Goal: Information Seeking & Learning: Learn about a topic

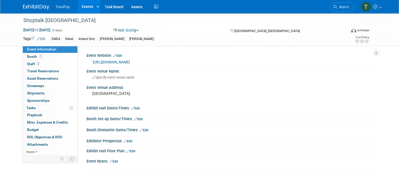
click at [78, 7] on link "Events" at bounding box center [87, 6] width 19 height 13
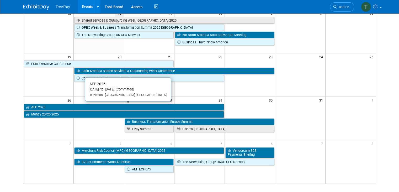
scroll to position [133, 0]
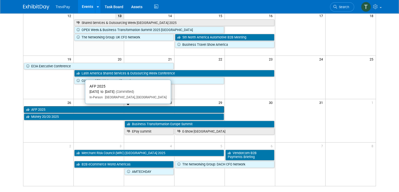
click at [147, 110] on link "AFP 2025" at bounding box center [124, 109] width 200 height 7
click at [111, 109] on link "AFP 2025" at bounding box center [124, 109] width 200 height 7
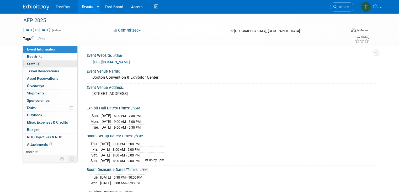
click at [38, 63] on link "3 Staff 3" at bounding box center [50, 63] width 55 height 7
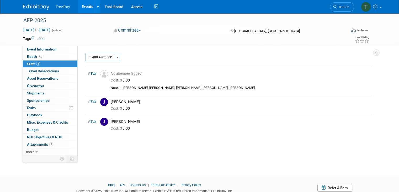
click at [82, 5] on link "Events" at bounding box center [87, 6] width 19 height 13
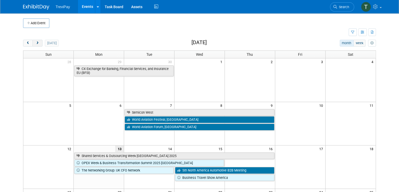
click at [35, 44] on span "next" at bounding box center [37, 42] width 4 height 3
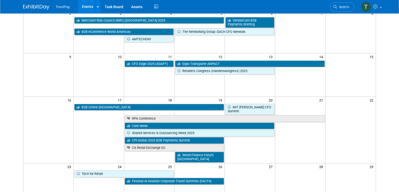
scroll to position [98, 0]
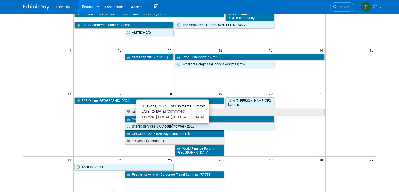
click at [134, 130] on link "CPI Global 2025 B2B Payments Summit" at bounding box center [174, 133] width 99 height 7
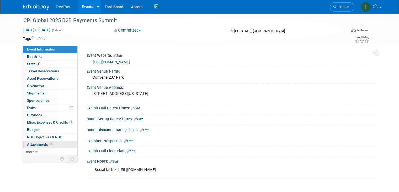
click at [33, 144] on span "Attachments 2" at bounding box center [40, 144] width 26 height 4
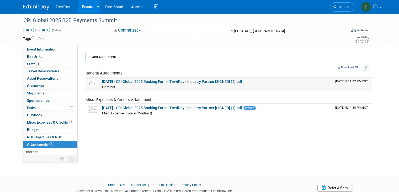
click at [146, 82] on link "[DATE] - CPI Global 2025 Booking Form - TreviPay - Industry Partner [SIGNED] (1…" at bounding box center [172, 81] width 140 height 4
click at [29, 49] on span "Event Information" at bounding box center [41, 49] width 29 height 4
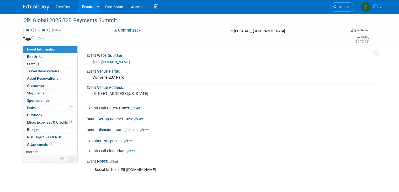
click at [130, 62] on link "[URL][DOMAIN_NAME]" at bounding box center [111, 62] width 37 height 4
click at [36, 64] on span "4" at bounding box center [38, 64] width 4 height 4
